Goal: Transaction & Acquisition: Book appointment/travel/reservation

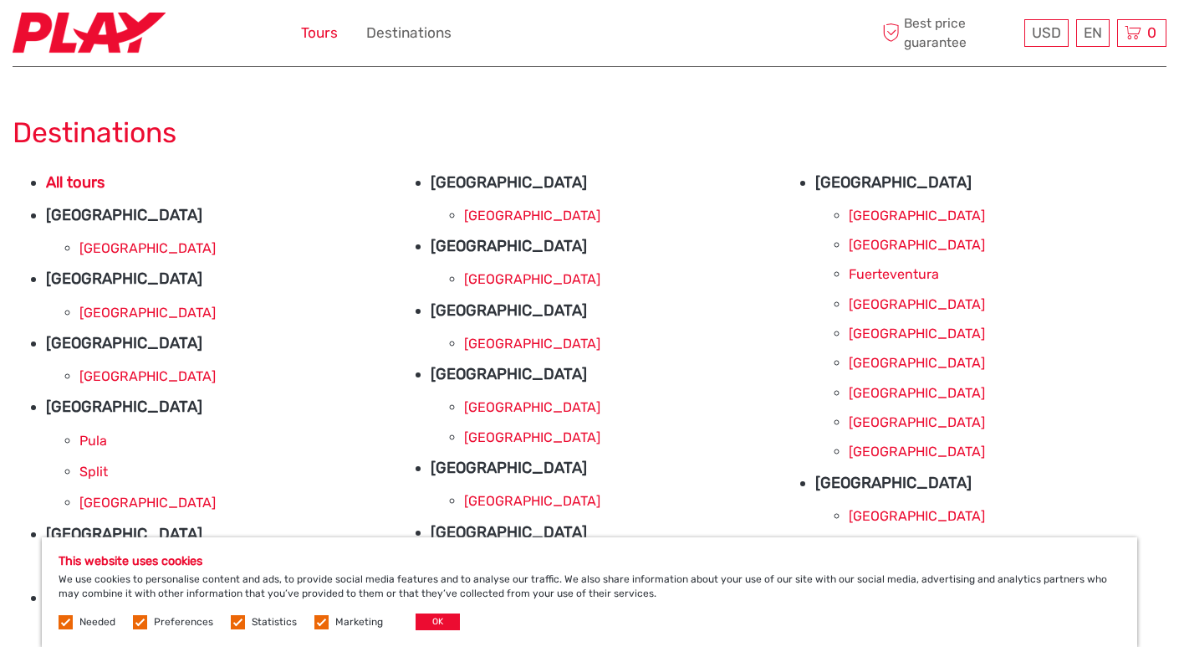
click at [320, 29] on link "Tours" at bounding box center [319, 33] width 37 height 24
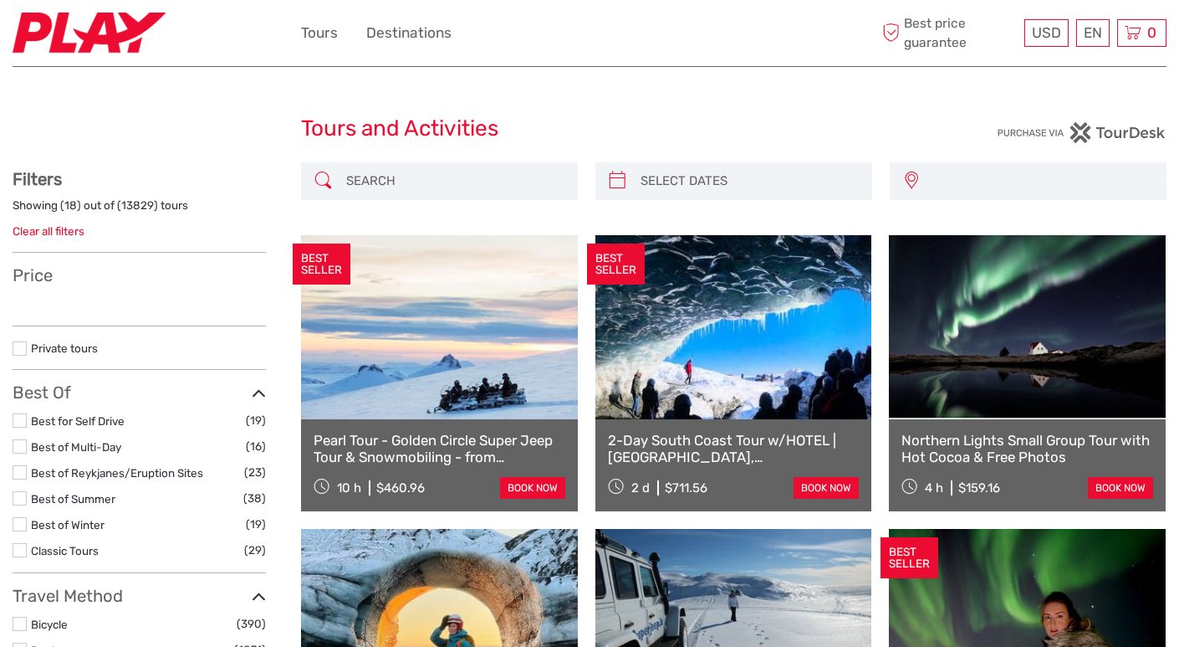
select select
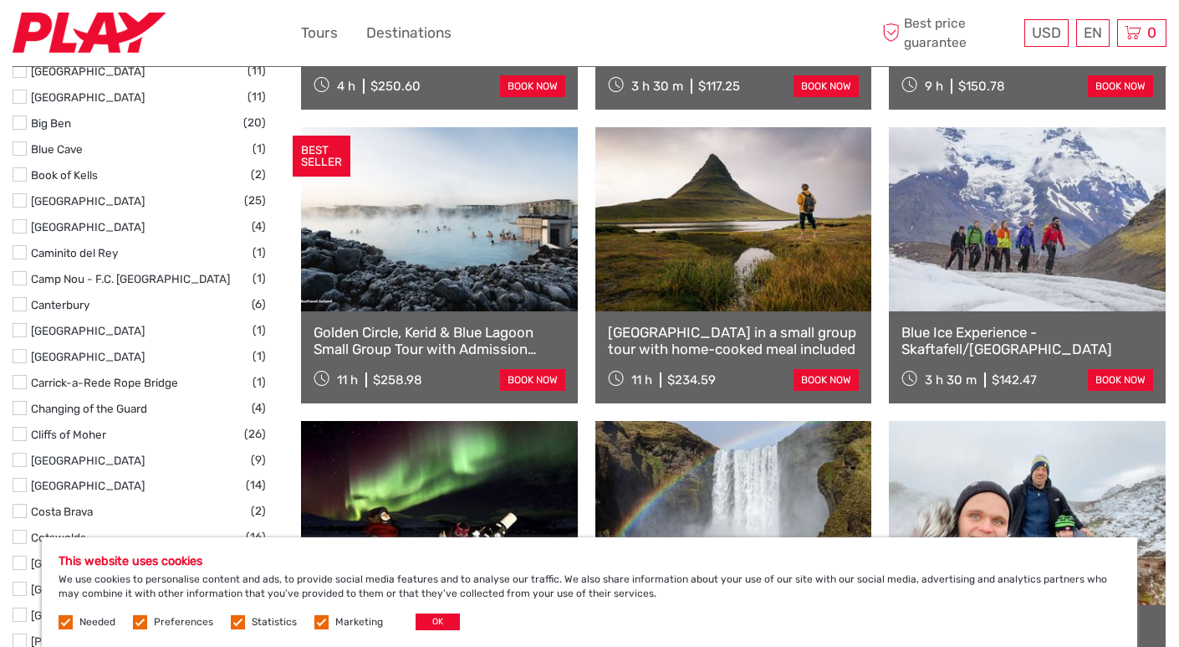
scroll to position [989, 0]
click at [436, 339] on link "Golden Circle, Kerid & Blue Lagoon Small Group Tour with Admission Ticket" at bounding box center [440, 341] width 252 height 34
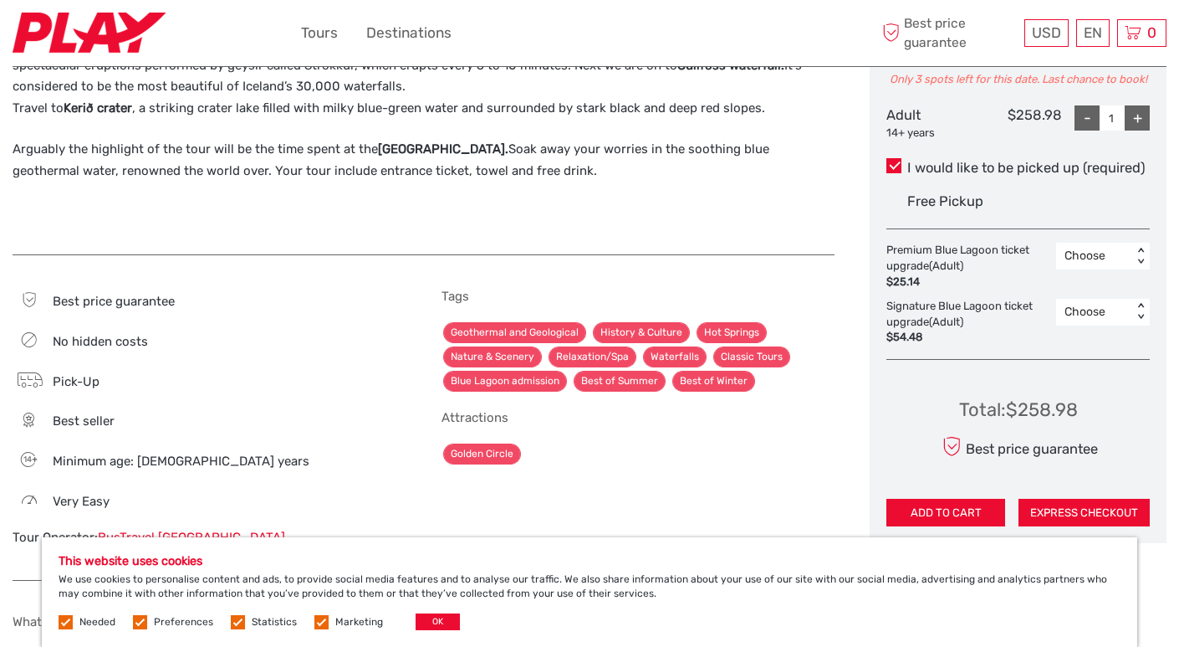
scroll to position [979, 0]
